Goal: Browse casually

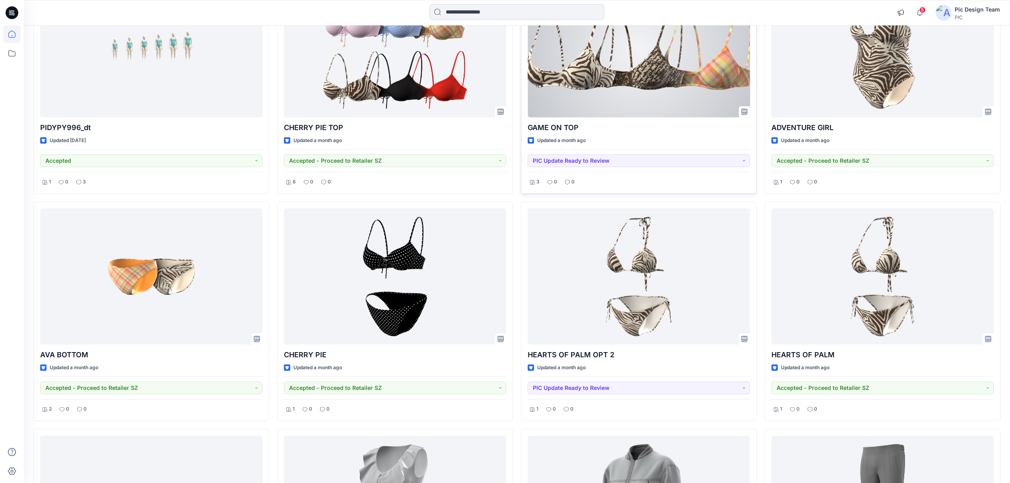
scroll to position [1936, 0]
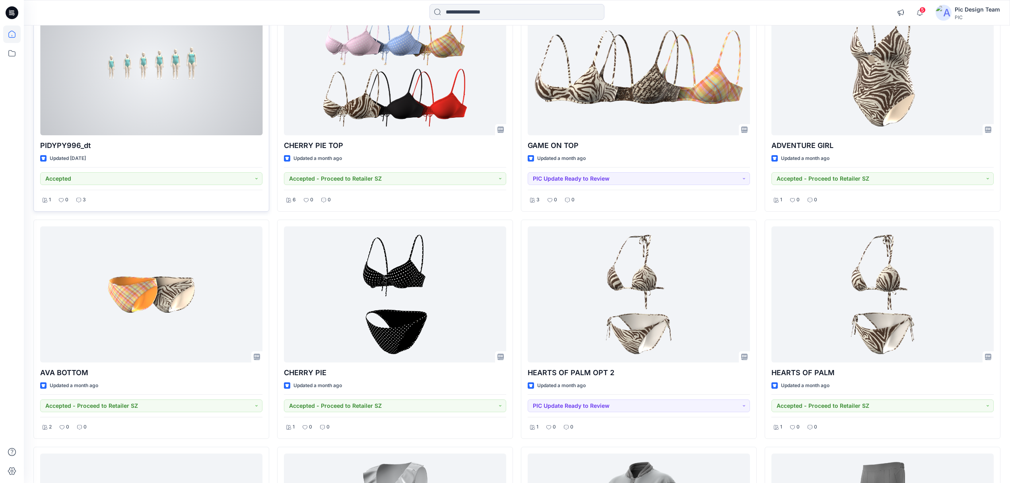
click at [211, 91] on div at bounding box center [151, 67] width 222 height 136
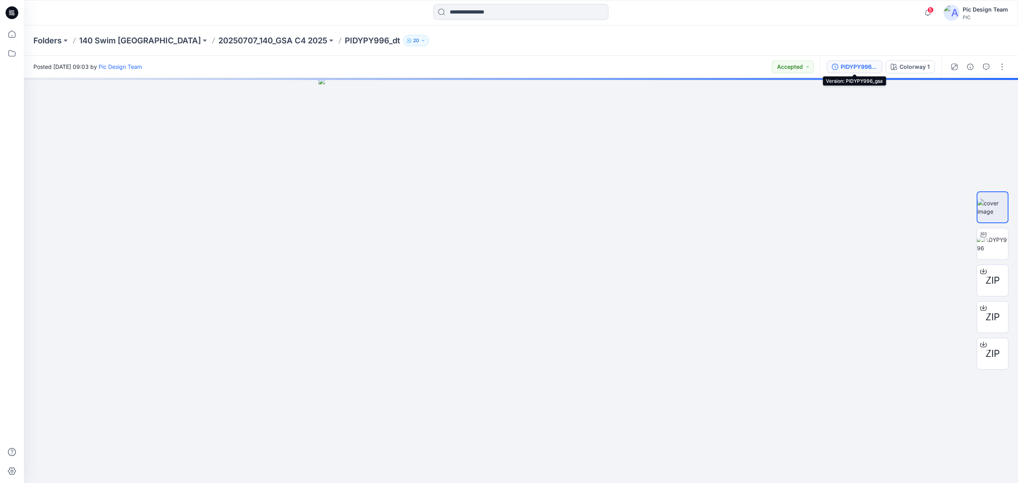
click at [866, 68] on div "PIDYPY996_gsa" at bounding box center [859, 66] width 37 height 9
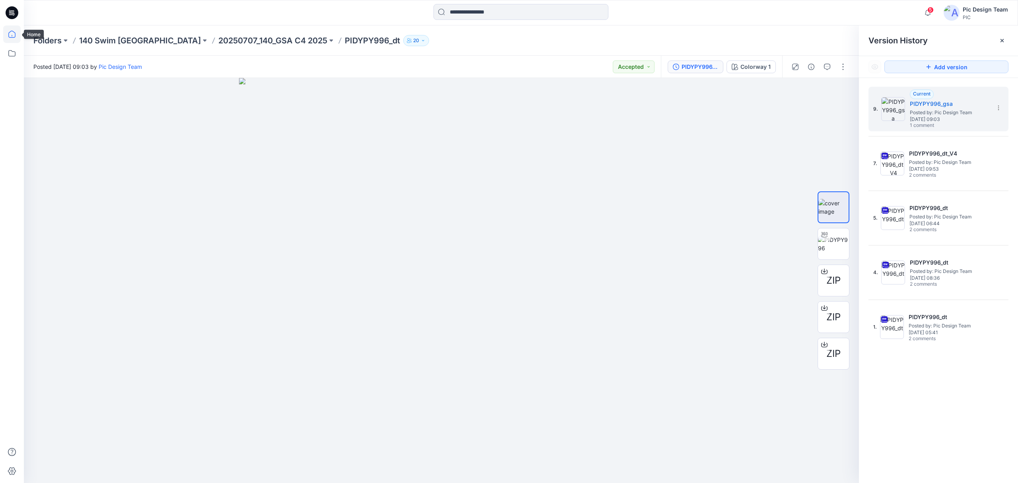
click at [14, 33] on icon at bounding box center [11, 33] width 17 height 17
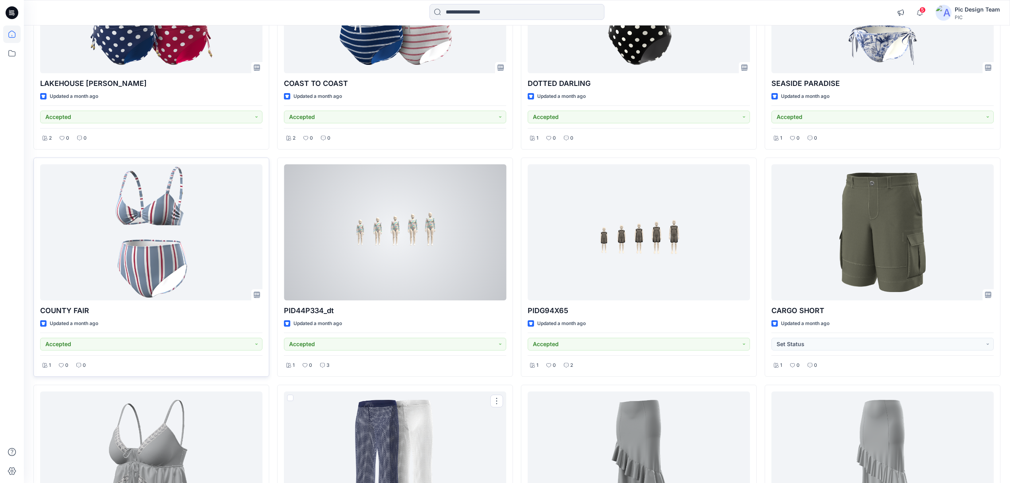
scroll to position [3805, 0]
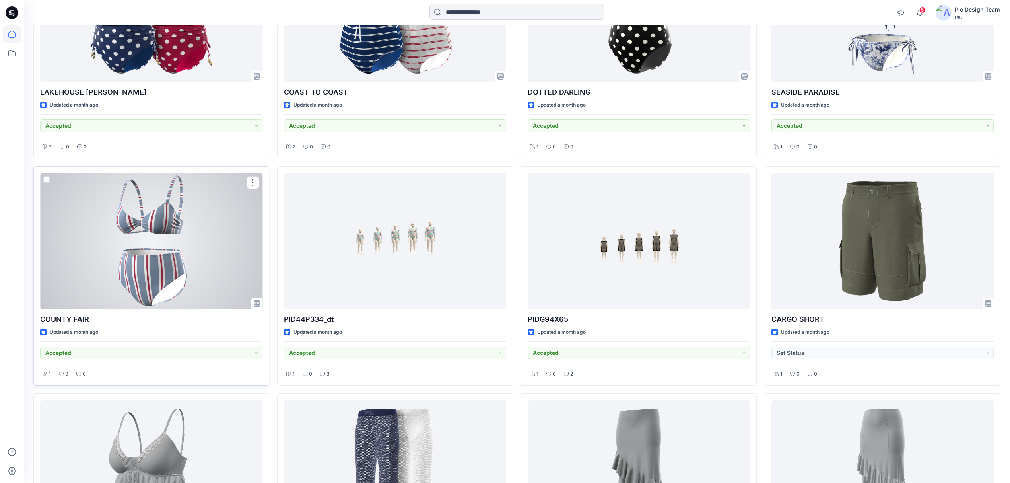
click at [115, 258] on div at bounding box center [151, 241] width 222 height 136
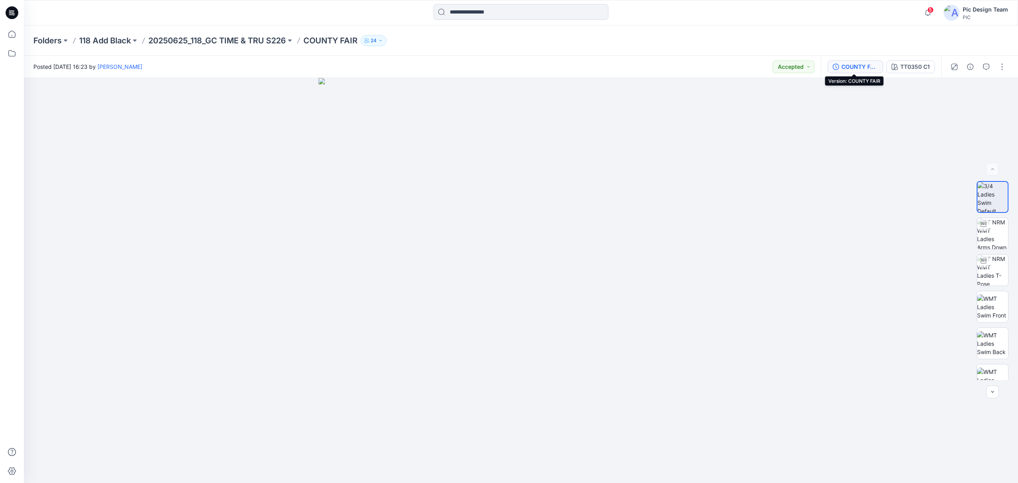
click at [859, 68] on div "COUNTY FAIR" at bounding box center [859, 66] width 37 height 9
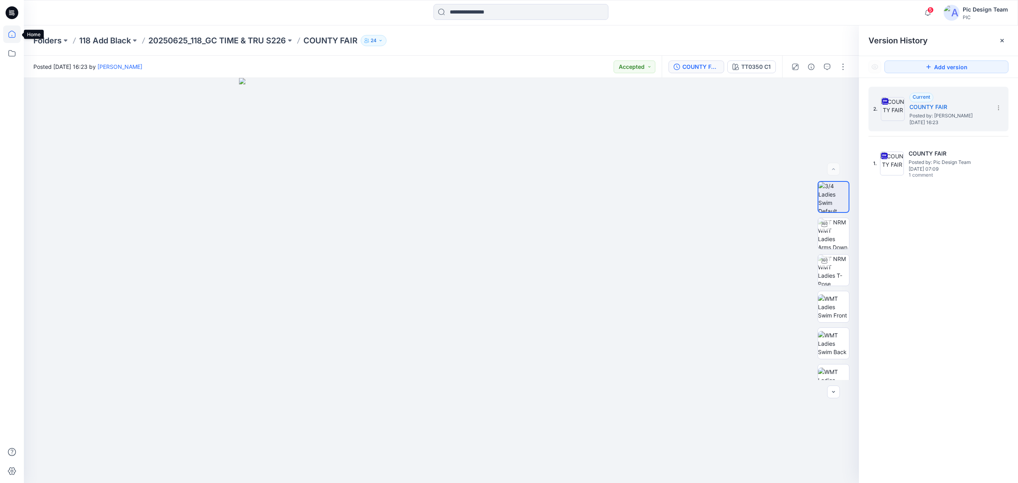
click at [11, 31] on icon at bounding box center [11, 34] width 7 height 7
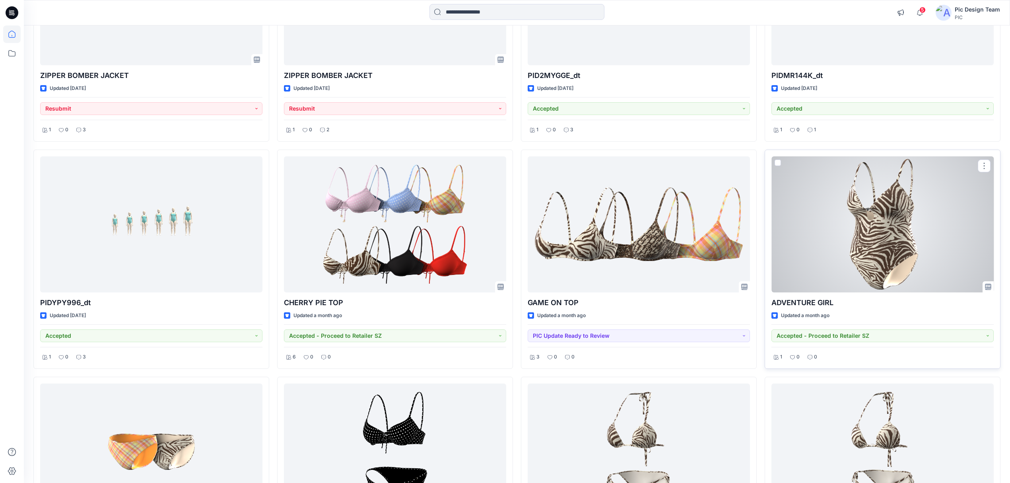
scroll to position [1802, 0]
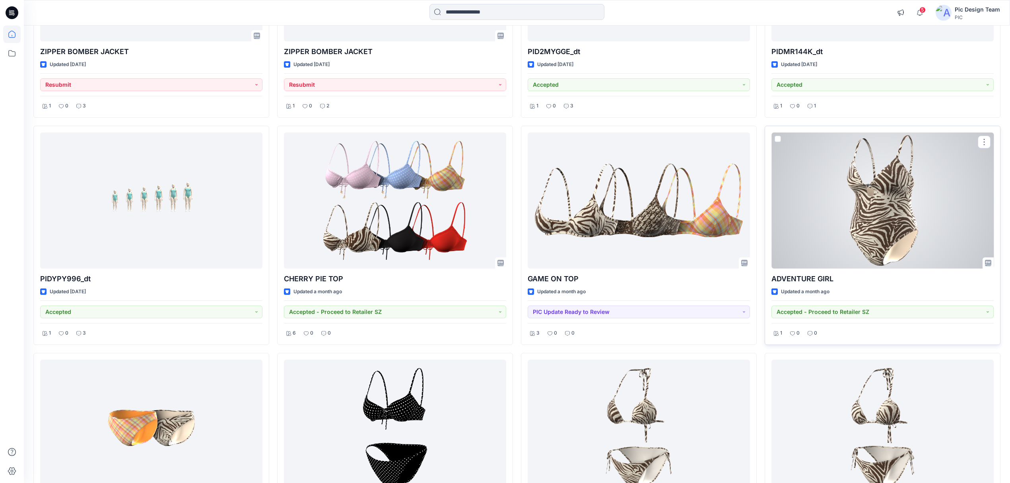
click at [890, 226] on div at bounding box center [882, 200] width 222 height 136
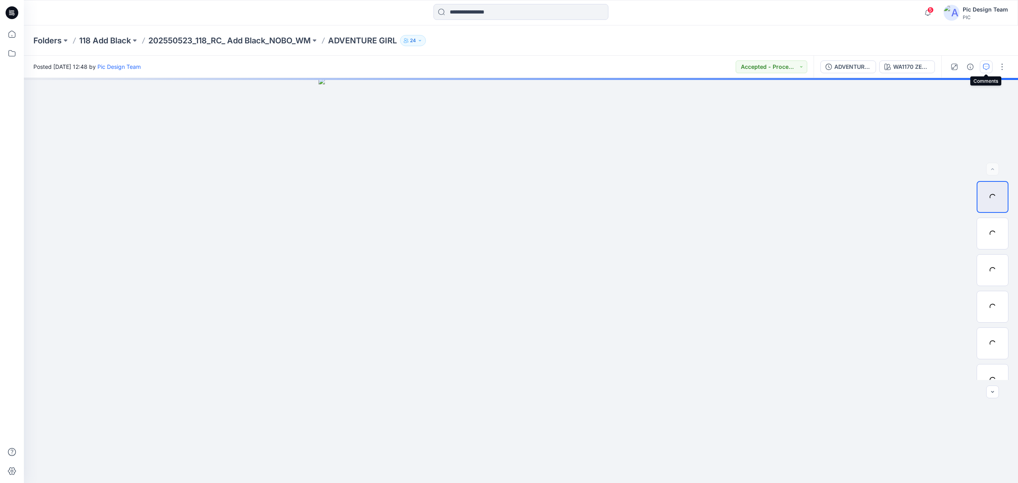
click at [984, 65] on icon "button" at bounding box center [986, 67] width 6 height 6
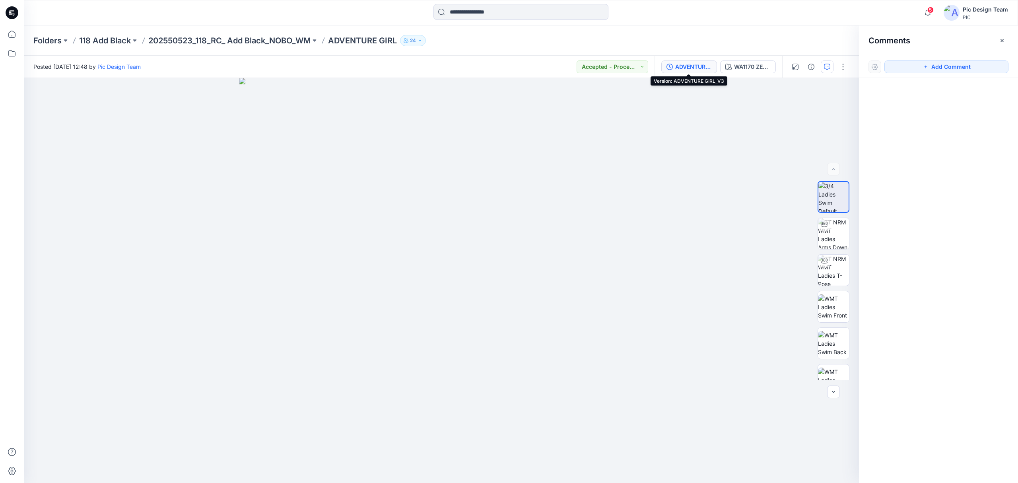
click at [700, 64] on div "ADVENTURE GIRL_V3" at bounding box center [693, 66] width 37 height 9
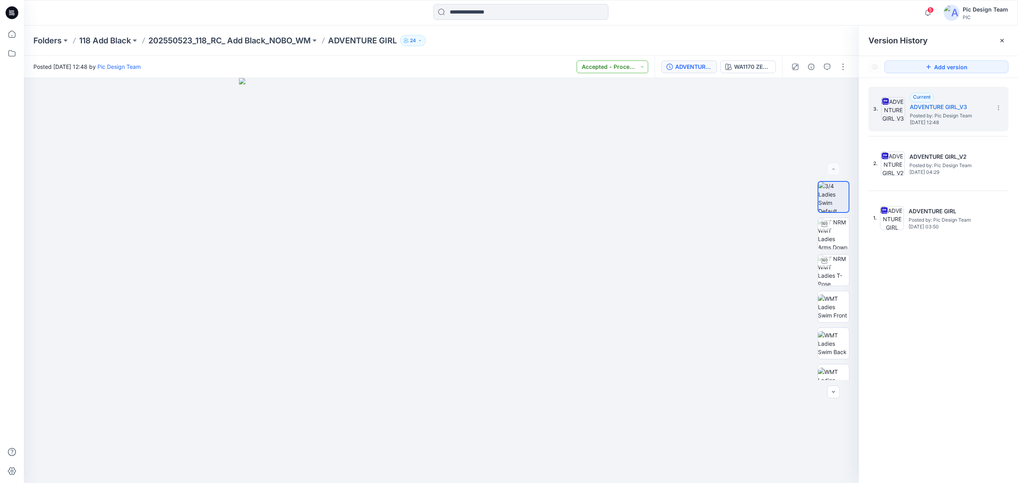
click at [642, 65] on button "Accepted - Proceed to Retailer SZ" at bounding box center [613, 66] width 72 height 13
